Goal: Task Accomplishment & Management: Use online tool/utility

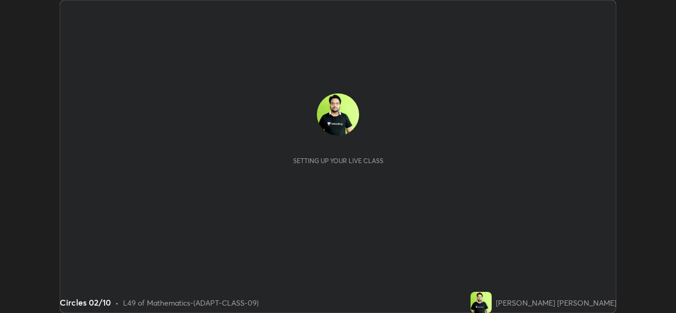
scroll to position [313, 676]
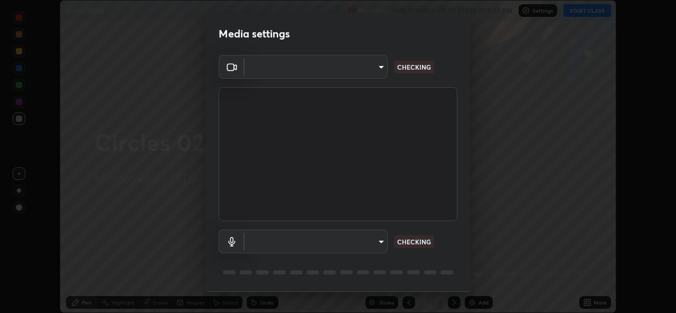
type input "162a4bef6d5de59660943d10e2777e2613c591b7fe343c7323db06c6e3c7e835"
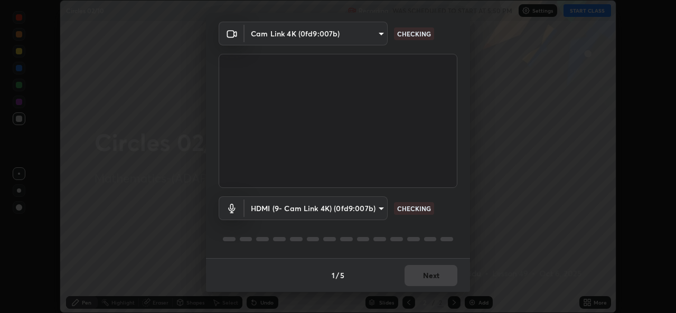
click at [380, 207] on body "Erase all Circles 02/10 Recording WAS SCHEDULED TO START AT 5:50 PM Settings ST…" at bounding box center [338, 156] width 676 height 313
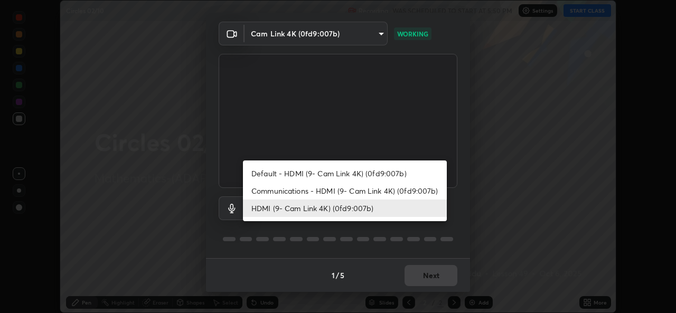
click at [390, 210] on li "HDMI (9- Cam Link 4K) (0fd9:007b)" at bounding box center [345, 208] width 204 height 17
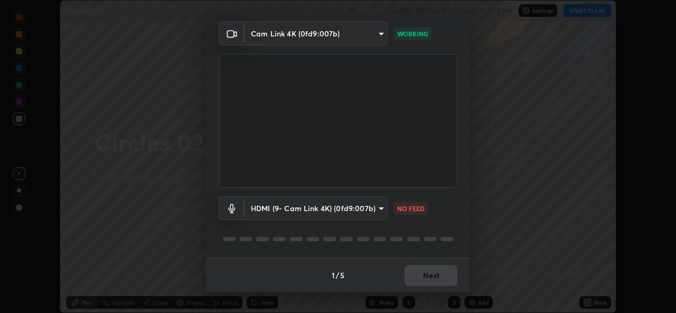
click at [376, 212] on body "Erase all Circles 02/10 Recording WAS SCHEDULED TO START AT 5:50 PM Settings ST…" at bounding box center [338, 156] width 676 height 313
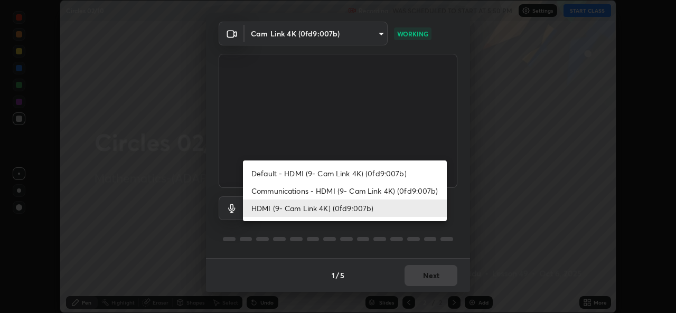
click at [396, 176] on li "Default - HDMI (9- Cam Link 4K) (0fd9:007b)" at bounding box center [345, 173] width 204 height 17
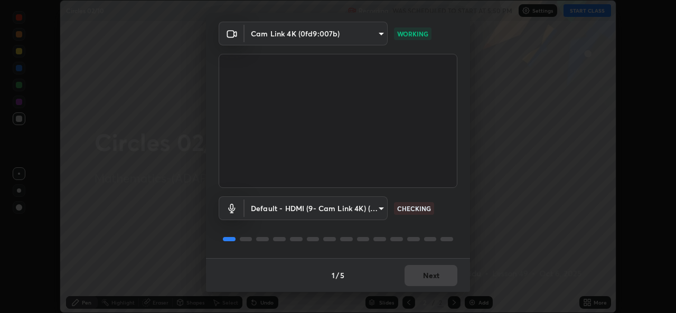
click at [378, 210] on body "Erase all Circles 02/10 Recording WAS SCHEDULED TO START AT 5:50 PM Settings ST…" at bounding box center [338, 156] width 676 height 313
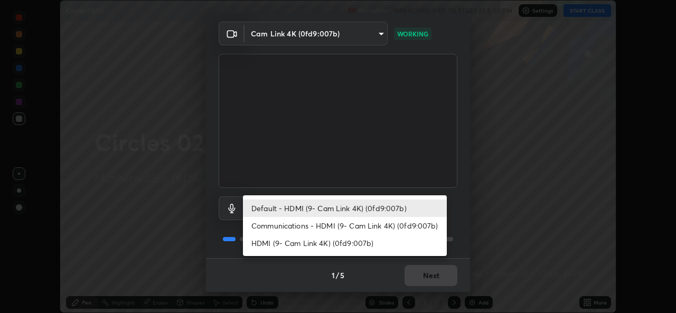
click at [377, 246] on li "HDMI (9- Cam Link 4K) (0fd9:007b)" at bounding box center [345, 243] width 204 height 17
type input "1d4febaa8ec43250a5abd803b4b9017d31c20cfa2482e27e93703920a67056a4"
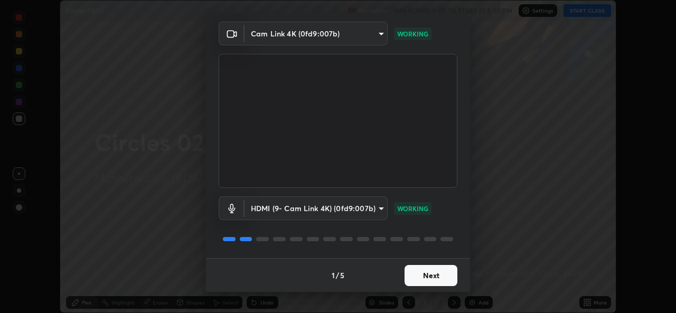
click at [432, 277] on button "Next" at bounding box center [431, 275] width 53 height 21
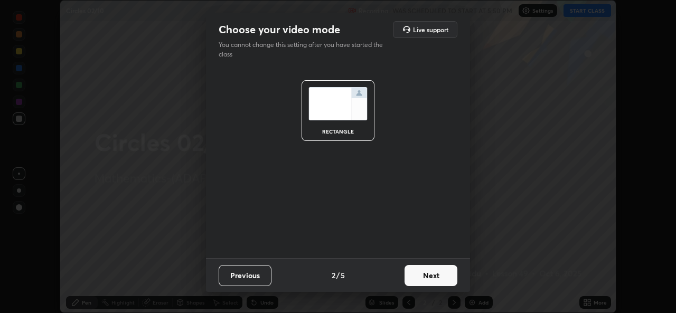
click at [433, 276] on button "Next" at bounding box center [431, 275] width 53 height 21
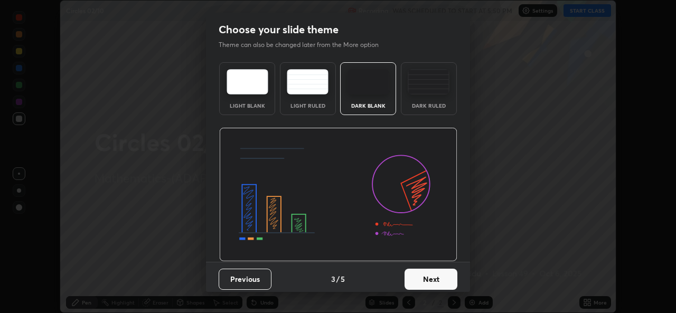
click at [433, 277] on button "Next" at bounding box center [431, 279] width 53 height 21
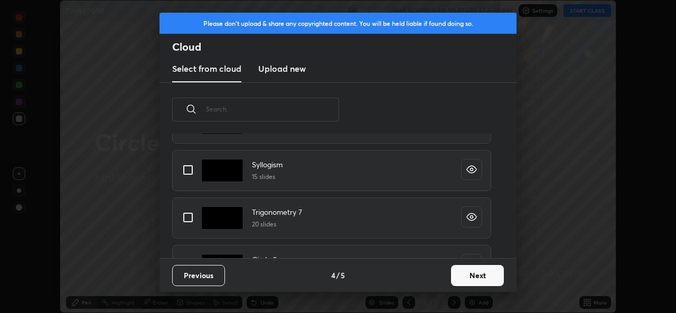
scroll to position [134, 0]
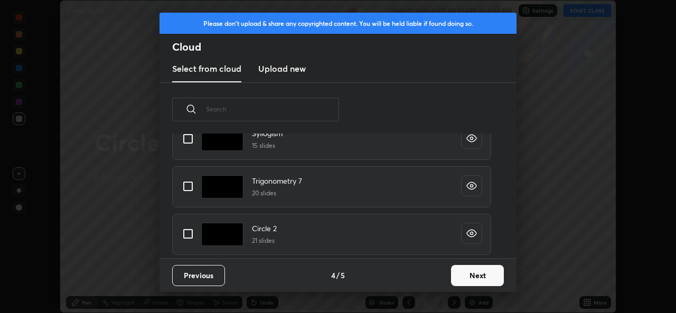
click at [189, 235] on input "grid" at bounding box center [188, 234] width 22 height 22
checkbox input "true"
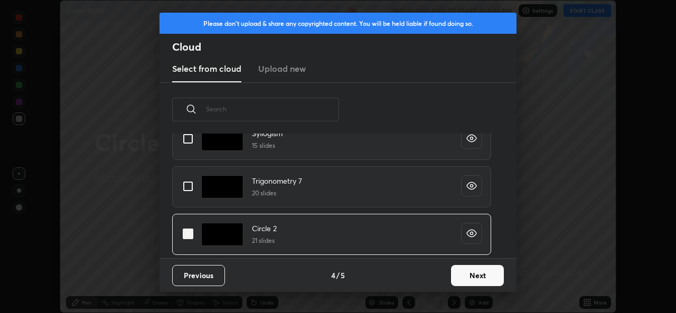
click at [476, 275] on button "Next" at bounding box center [477, 275] width 53 height 21
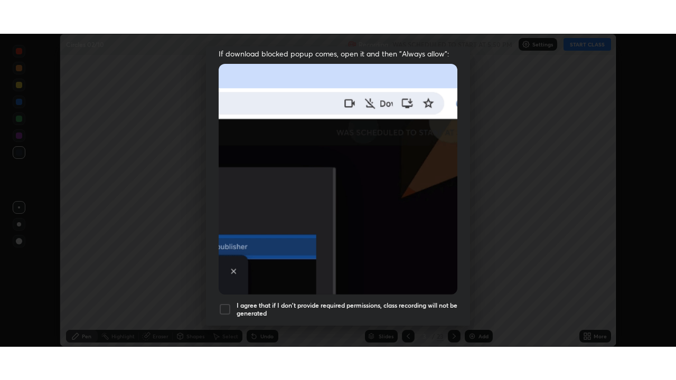
scroll to position [249, 0]
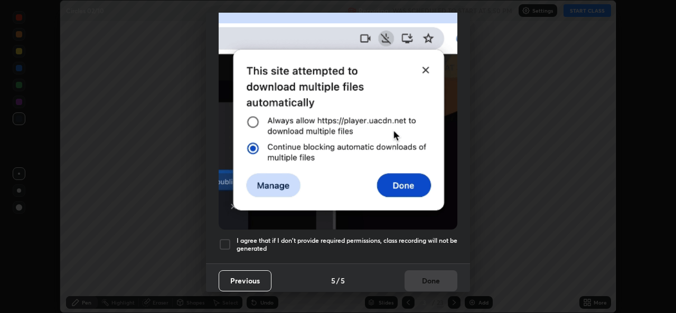
click at [230, 239] on div at bounding box center [225, 244] width 13 height 13
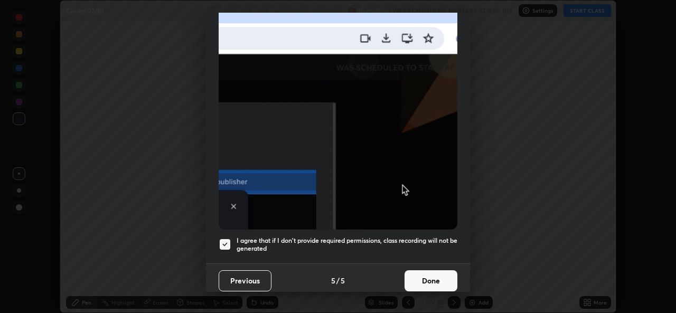
click at [423, 277] on button "Done" at bounding box center [431, 281] width 53 height 21
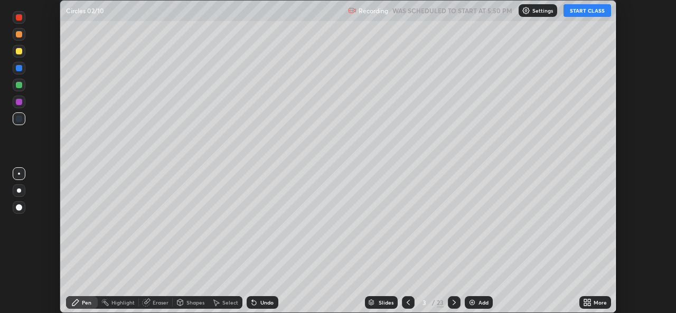
click at [589, 303] on icon at bounding box center [587, 303] width 8 height 8
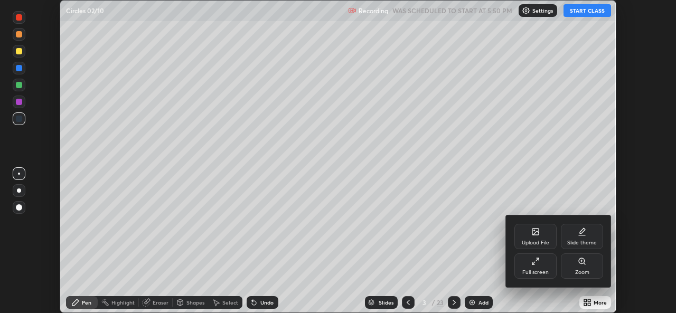
click at [537, 263] on icon at bounding box center [536, 261] width 8 height 8
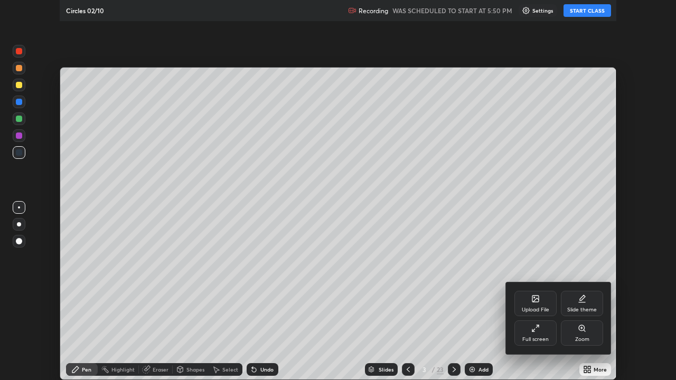
scroll to position [380, 676]
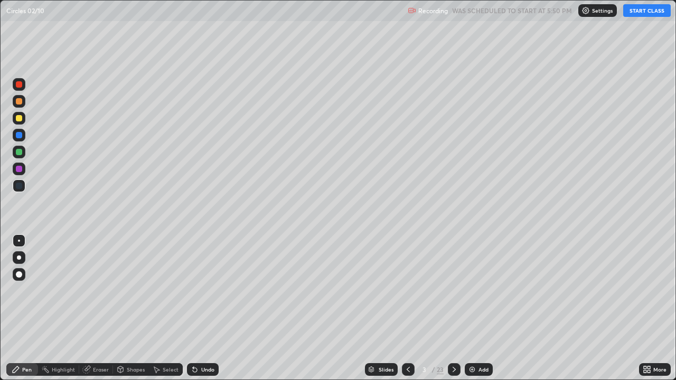
click at [653, 15] on button "START CLASS" at bounding box center [648, 10] width 48 height 13
click at [408, 313] on icon at bounding box center [408, 370] width 8 height 8
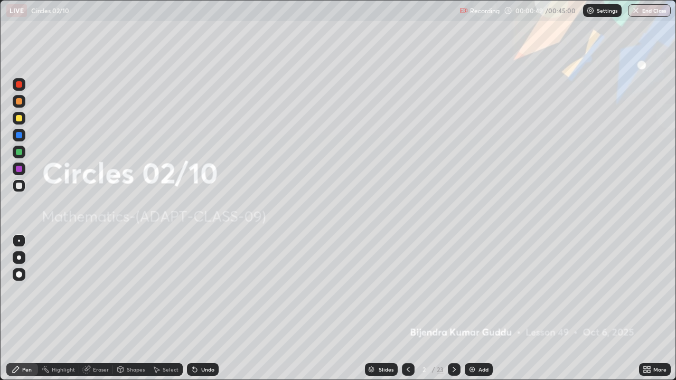
click at [453, 313] on icon at bounding box center [454, 370] width 8 height 8
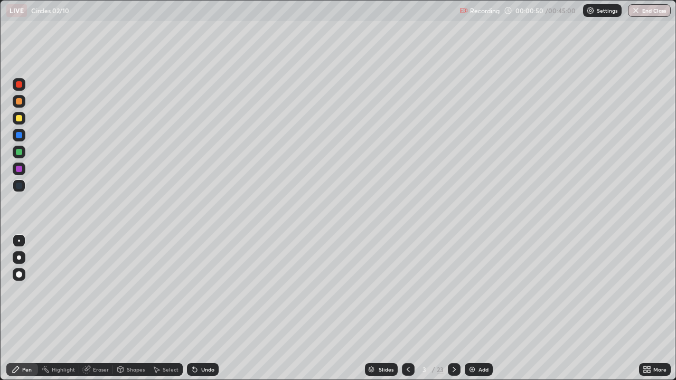
click at [453, 313] on icon at bounding box center [454, 370] width 8 height 8
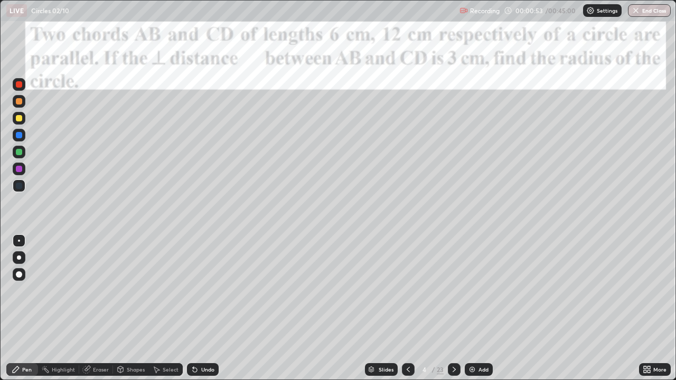
click at [454, 313] on icon at bounding box center [454, 370] width 8 height 8
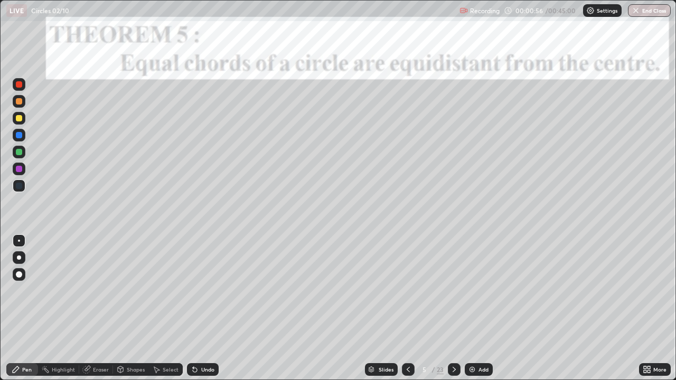
click at [23, 122] on div at bounding box center [19, 118] width 13 height 13
click at [24, 154] on div at bounding box center [19, 152] width 13 height 13
click at [25, 259] on div at bounding box center [19, 258] width 13 height 13
click at [130, 313] on div "Shapes" at bounding box center [136, 369] width 18 height 5
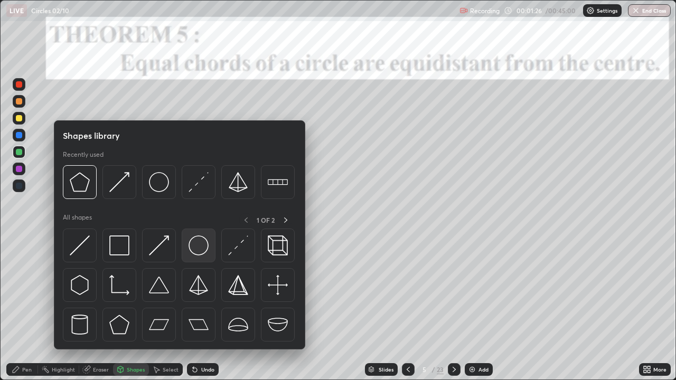
click at [202, 249] on img at bounding box center [199, 246] width 20 height 20
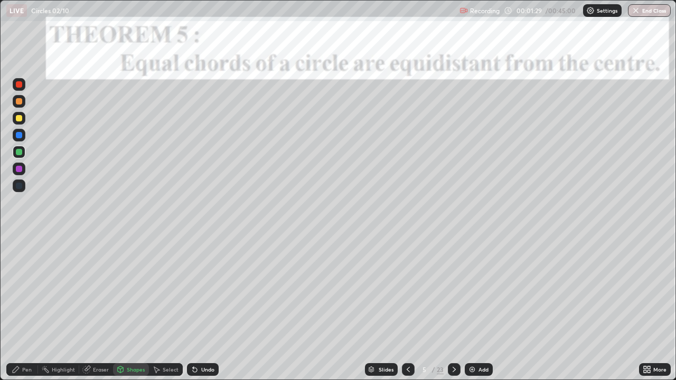
click at [20, 313] on icon at bounding box center [16, 370] width 8 height 8
click at [20, 119] on div at bounding box center [19, 118] width 6 height 6
click at [21, 153] on div at bounding box center [19, 152] width 6 height 6
click at [25, 169] on div at bounding box center [19, 169] width 13 height 13
click at [454, 313] on icon at bounding box center [454, 370] width 8 height 8
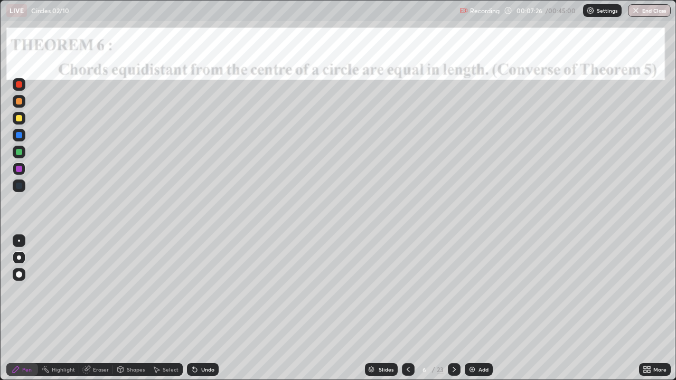
click at [454, 313] on icon at bounding box center [454, 370] width 8 height 8
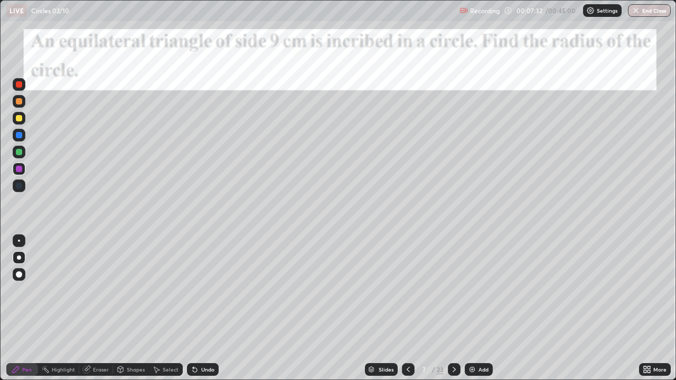
click at [453, 313] on icon at bounding box center [454, 370] width 8 height 8
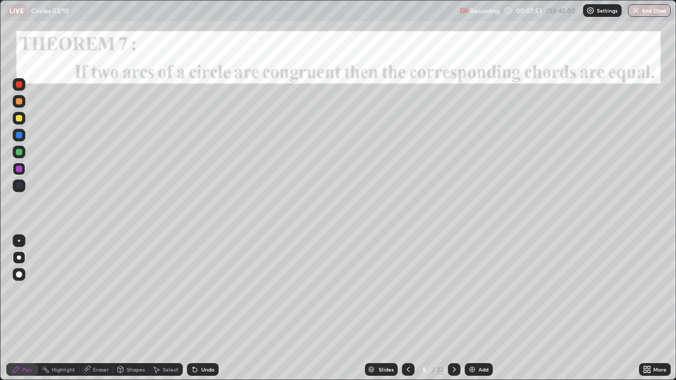
click at [128, 313] on div "Shapes" at bounding box center [136, 369] width 18 height 5
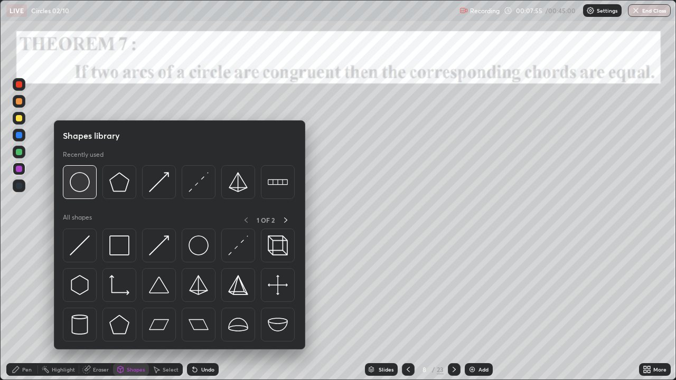
click at [80, 183] on img at bounding box center [80, 182] width 20 height 20
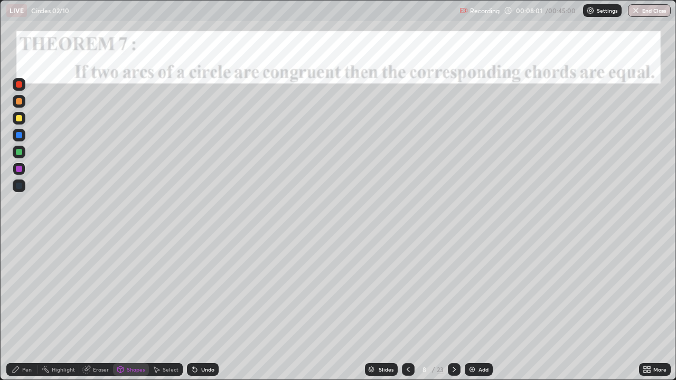
click at [22, 157] on div at bounding box center [19, 152] width 13 height 13
click at [32, 313] on div "Pen" at bounding box center [22, 370] width 32 height 13
click at [22, 119] on div at bounding box center [19, 118] width 6 height 6
click at [22, 101] on div at bounding box center [19, 101] width 6 height 6
click at [459, 313] on div at bounding box center [454, 370] width 13 height 13
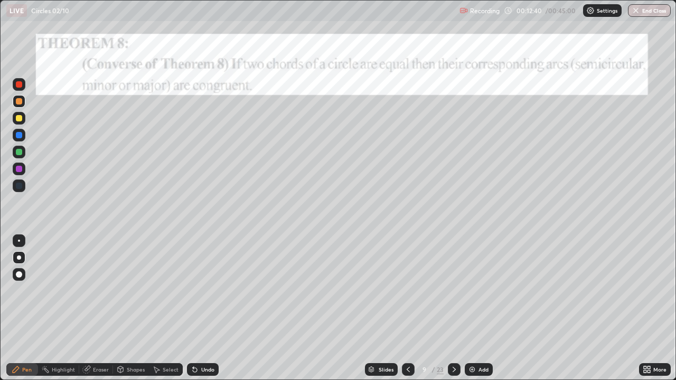
click at [455, 313] on icon at bounding box center [454, 370] width 8 height 8
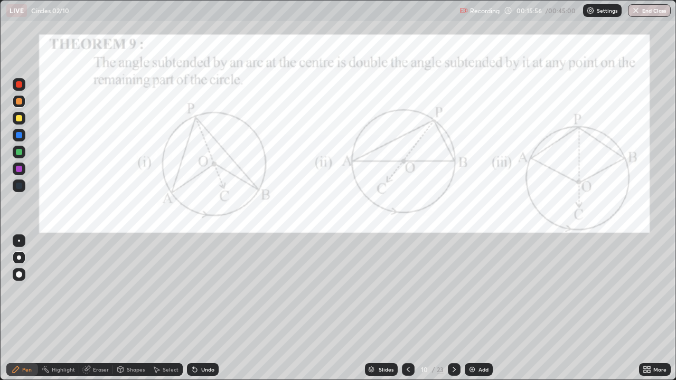
click at [19, 85] on div at bounding box center [19, 84] width 6 height 6
click at [19, 171] on div at bounding box center [19, 169] width 6 height 6
click at [195, 313] on icon at bounding box center [195, 370] width 4 height 4
click at [23, 152] on div at bounding box center [19, 152] width 13 height 13
click at [93, 313] on div "Eraser" at bounding box center [101, 369] width 16 height 5
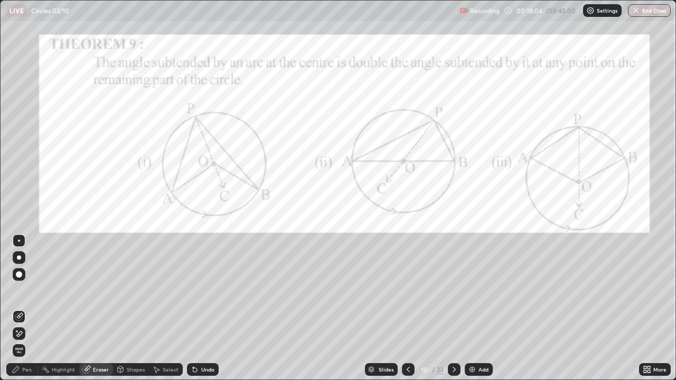
click at [17, 313] on icon at bounding box center [16, 370] width 6 height 6
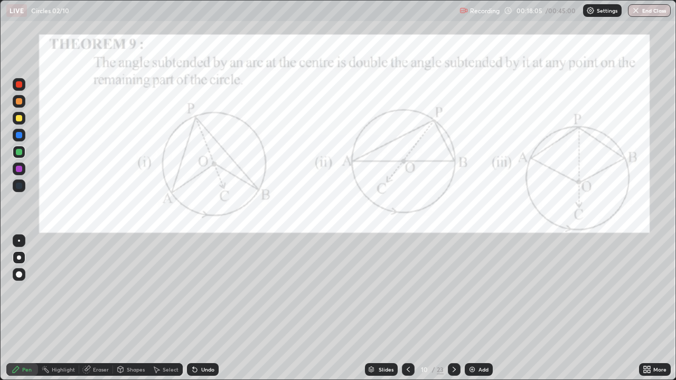
click at [19, 241] on div at bounding box center [19, 241] width 2 height 2
click at [193, 313] on icon at bounding box center [193, 367] width 1 height 1
click at [18, 136] on div at bounding box center [19, 135] width 6 height 6
click at [195, 313] on icon at bounding box center [195, 370] width 4 height 4
click at [17, 152] on div at bounding box center [19, 152] width 6 height 6
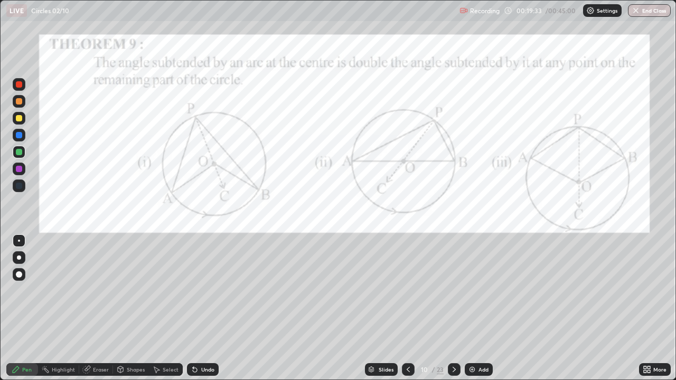
click at [19, 121] on div at bounding box center [19, 118] width 6 height 6
click at [20, 137] on div at bounding box center [19, 135] width 6 height 6
click at [18, 120] on div at bounding box center [19, 118] width 6 height 6
click at [454, 313] on div at bounding box center [454, 370] width 13 height 13
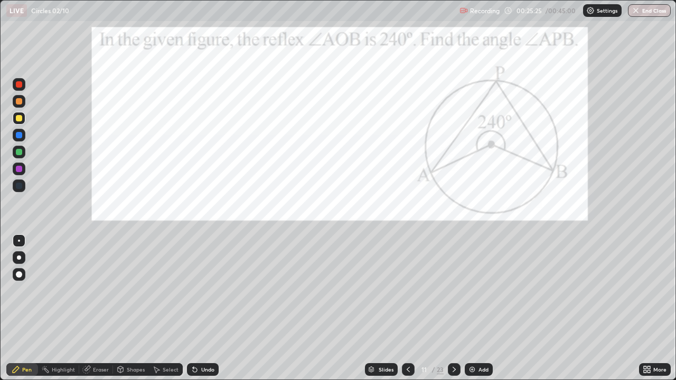
click at [22, 90] on div at bounding box center [19, 84] width 13 height 13
click at [458, 313] on div at bounding box center [454, 370] width 13 height 13
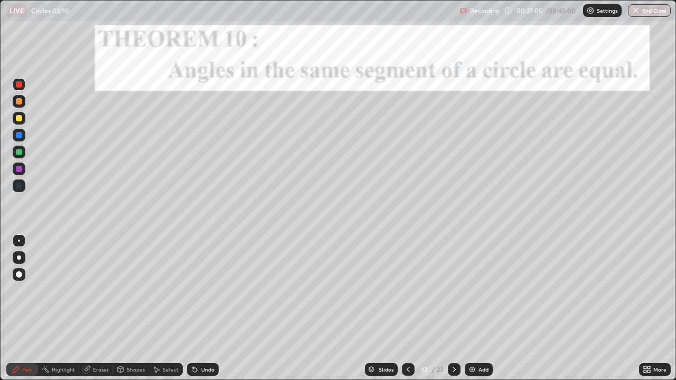
click at [129, 313] on div "Shapes" at bounding box center [136, 369] width 18 height 5
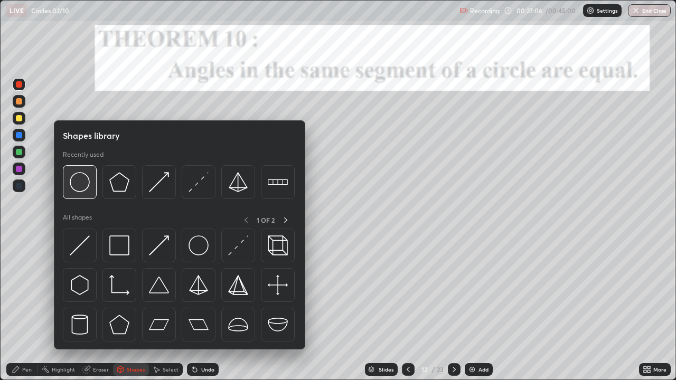
click at [85, 183] on img at bounding box center [80, 182] width 20 height 20
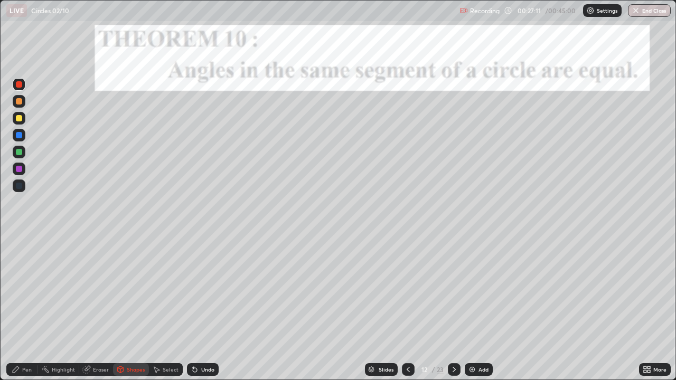
click at [20, 154] on div at bounding box center [19, 152] width 6 height 6
click at [22, 313] on div "Pen" at bounding box center [22, 370] width 32 height 13
click at [157, 313] on icon at bounding box center [156, 370] width 8 height 8
click at [156, 313] on icon at bounding box center [157, 370] width 6 height 6
click at [193, 313] on icon at bounding box center [195, 370] width 4 height 4
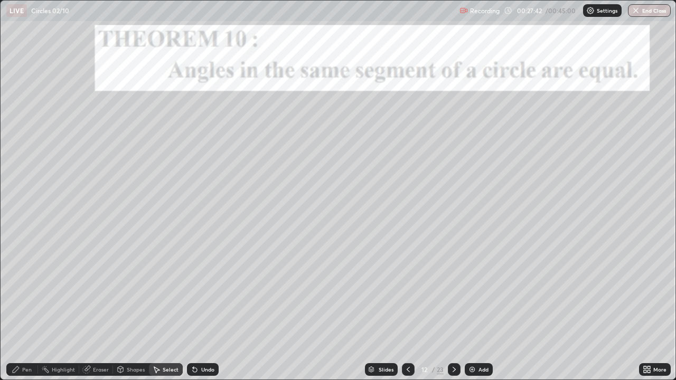
click at [193, 313] on icon at bounding box center [195, 370] width 4 height 4
click at [194, 313] on icon at bounding box center [195, 370] width 4 height 4
click at [197, 313] on icon at bounding box center [195, 370] width 8 height 8
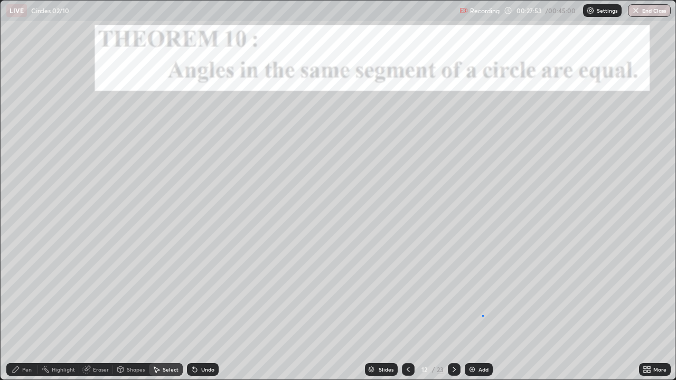
click at [482, 313] on div "0 ° Undo Copy Duplicate Duplicate to new slide Delete" at bounding box center [338, 190] width 675 height 379
click at [21, 313] on div "Pen" at bounding box center [22, 370] width 32 height 13
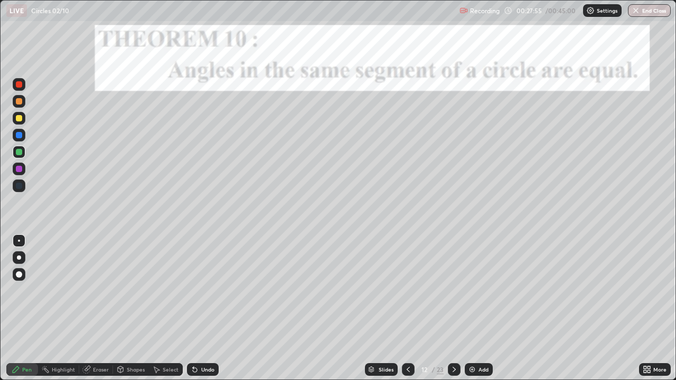
click at [23, 170] on div at bounding box center [19, 169] width 13 height 13
click at [21, 136] on div at bounding box center [19, 135] width 6 height 6
click at [20, 118] on div at bounding box center [19, 118] width 6 height 6
click at [456, 313] on icon at bounding box center [454, 370] width 8 height 8
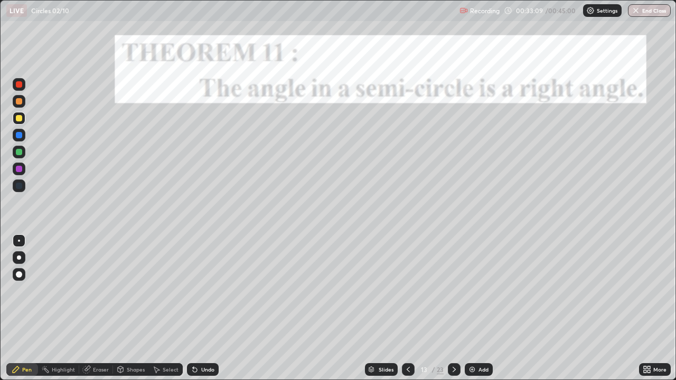
click at [453, 313] on icon at bounding box center [454, 370] width 8 height 8
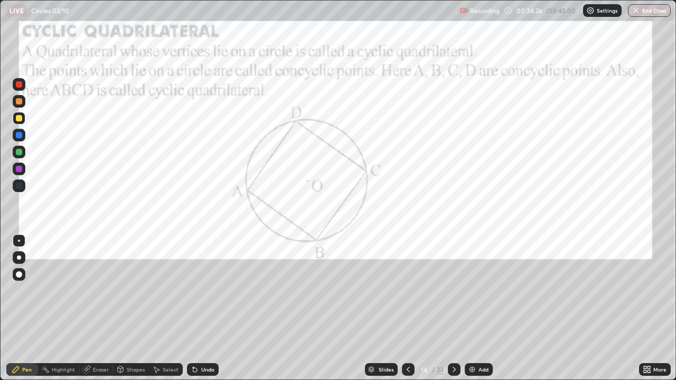
click at [24, 87] on div at bounding box center [19, 84] width 13 height 13
click at [454, 313] on icon at bounding box center [454, 370] width 8 height 8
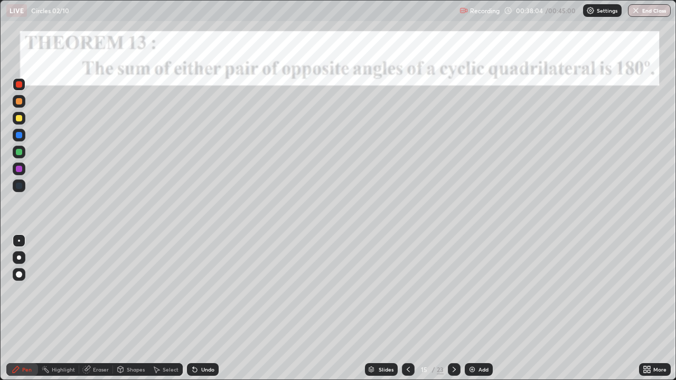
click at [453, 313] on icon at bounding box center [454, 370] width 8 height 8
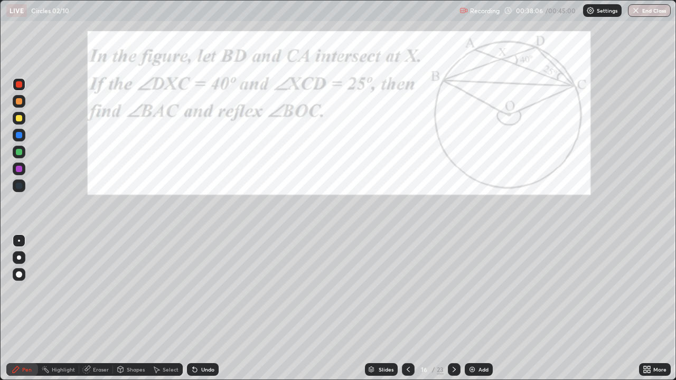
click at [408, 313] on icon at bounding box center [408, 370] width 8 height 8
click at [407, 313] on icon at bounding box center [408, 370] width 8 height 8
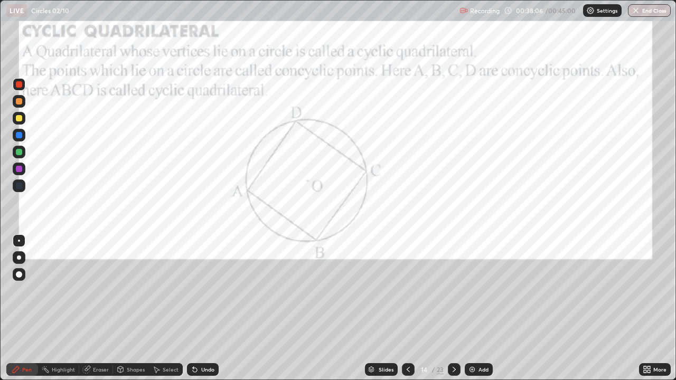
click at [407, 313] on icon at bounding box center [408, 370] width 8 height 8
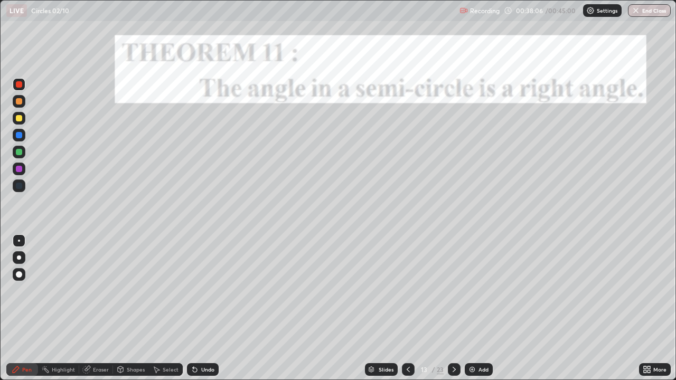
click at [407, 313] on icon at bounding box center [408, 370] width 8 height 8
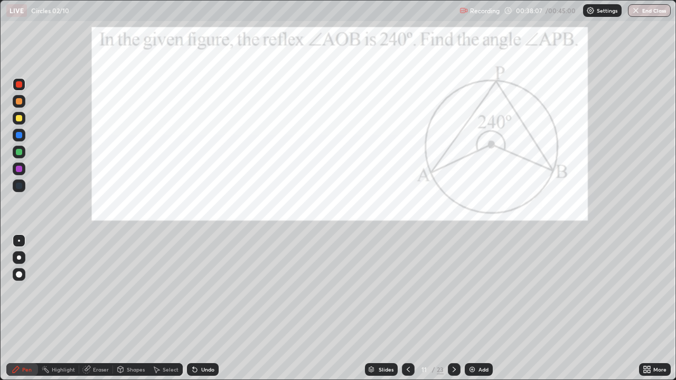
click at [407, 313] on icon at bounding box center [408, 370] width 8 height 8
click at [408, 313] on icon at bounding box center [408, 370] width 8 height 8
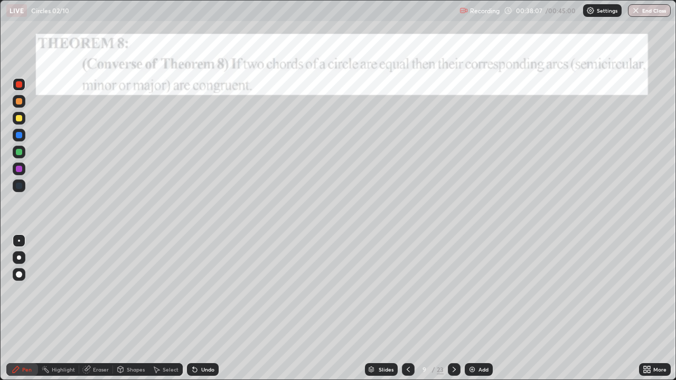
click at [408, 313] on icon at bounding box center [408, 370] width 8 height 8
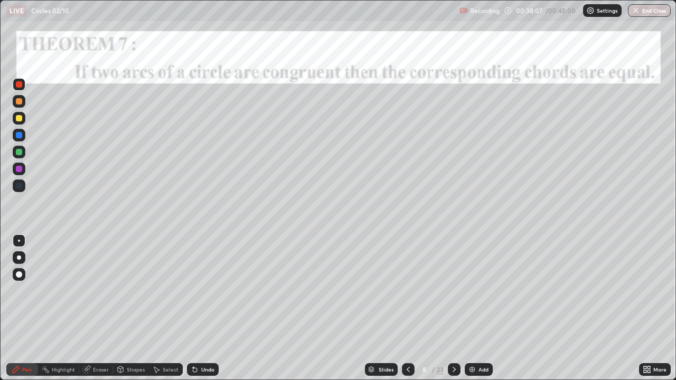
click at [408, 313] on icon at bounding box center [408, 370] width 8 height 8
click at [409, 313] on icon at bounding box center [408, 370] width 8 height 8
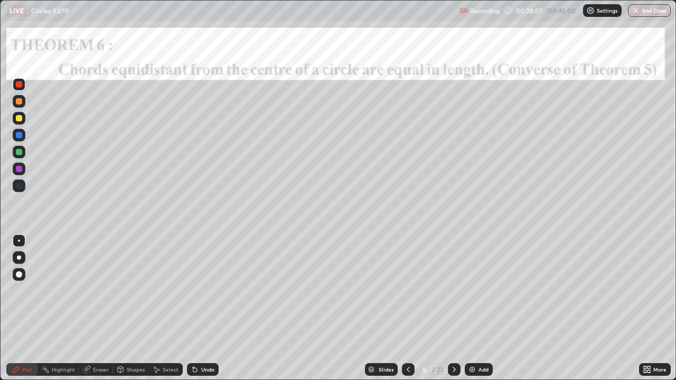
click at [408, 313] on icon at bounding box center [408, 370] width 8 height 8
click at [407, 313] on icon at bounding box center [408, 370] width 8 height 8
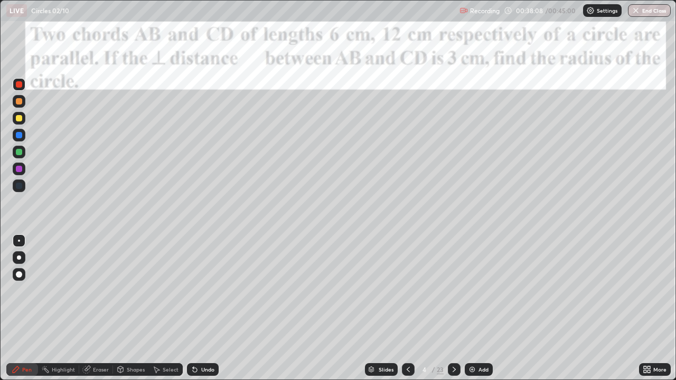
click at [407, 313] on icon at bounding box center [408, 370] width 8 height 8
click at [409, 313] on icon at bounding box center [408, 370] width 8 height 8
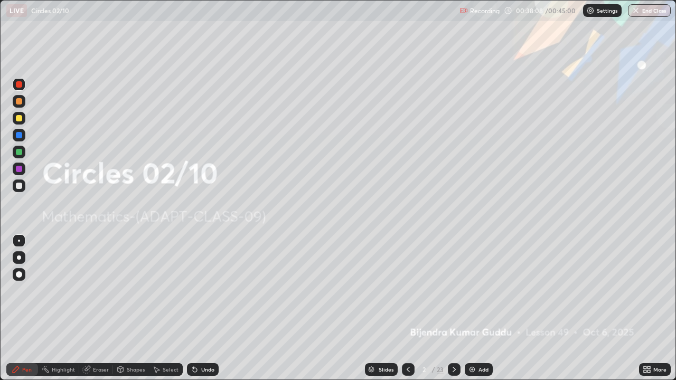
click at [410, 313] on div at bounding box center [408, 370] width 13 height 13
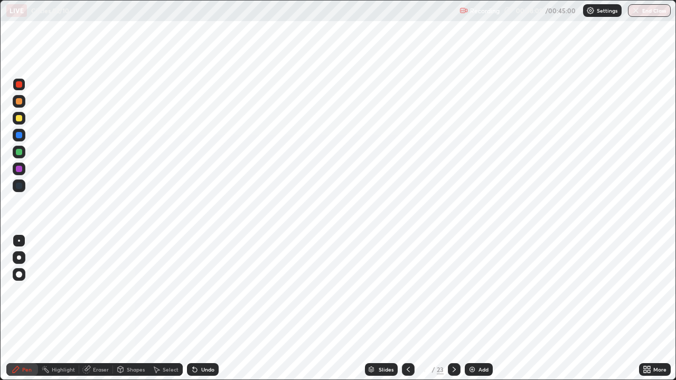
click at [459, 313] on div at bounding box center [454, 370] width 13 height 13
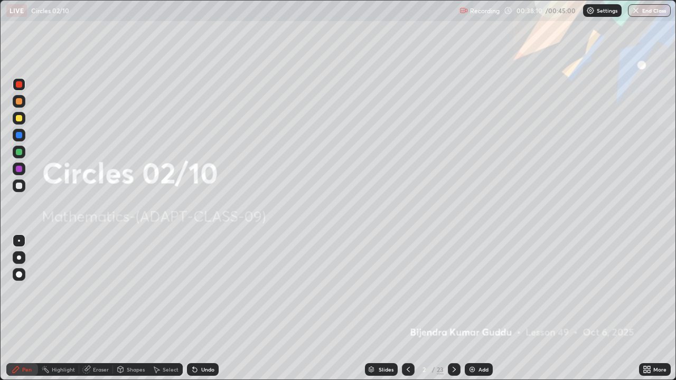
click at [452, 313] on div at bounding box center [454, 369] width 13 height 21
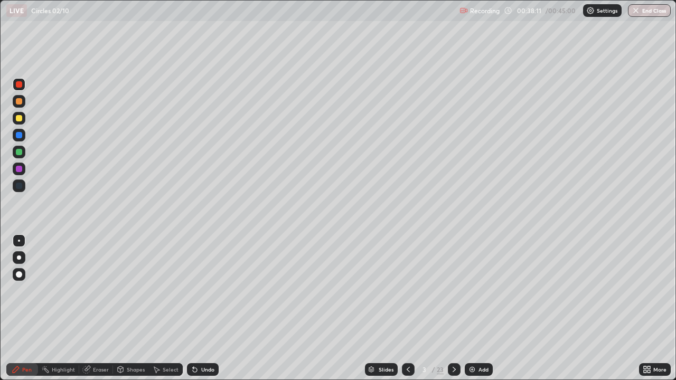
click at [455, 313] on icon at bounding box center [454, 370] width 8 height 8
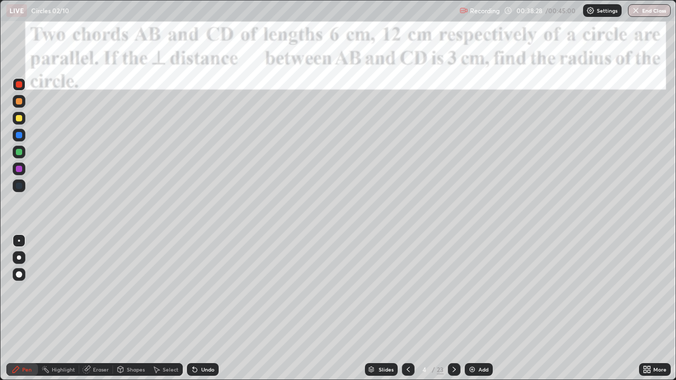
click at [473, 313] on img at bounding box center [472, 370] width 8 height 8
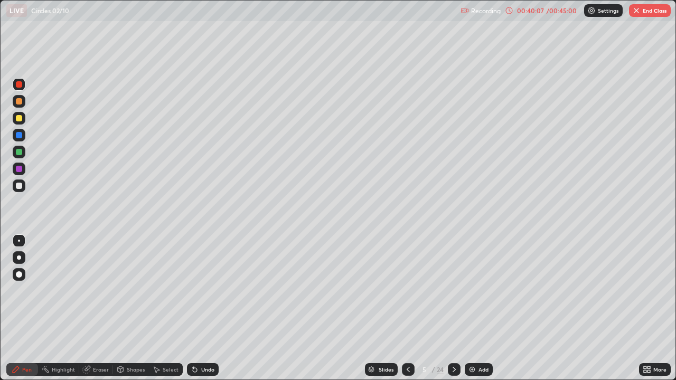
click at [407, 313] on icon at bounding box center [408, 370] width 8 height 8
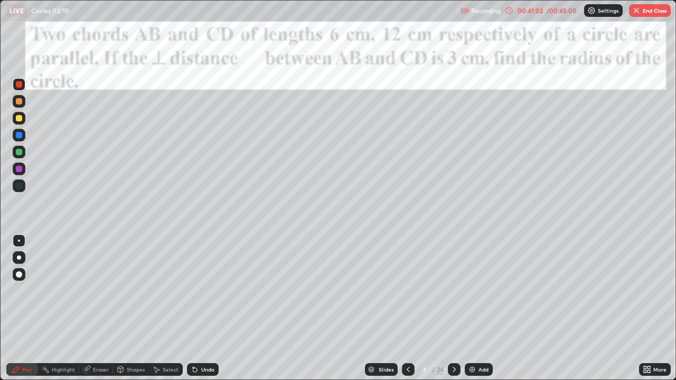
click at [647, 11] on button "End Class" at bounding box center [650, 10] width 42 height 13
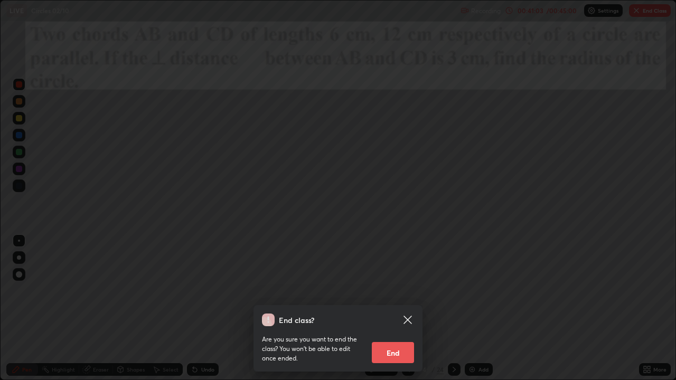
click at [392, 313] on button "End" at bounding box center [393, 352] width 42 height 21
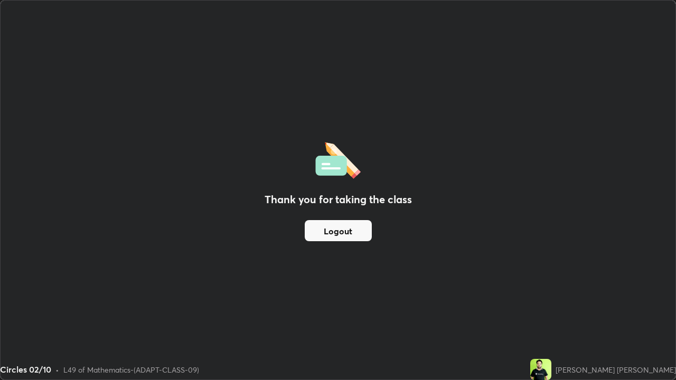
click at [344, 231] on button "Logout" at bounding box center [338, 230] width 67 height 21
